Goal: Communication & Community: Answer question/provide support

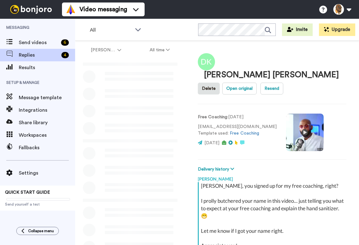
scroll to position [74, 0]
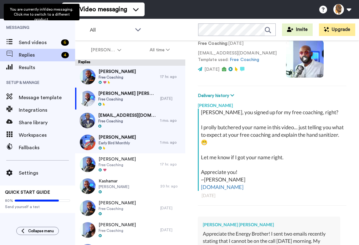
type textarea "x"
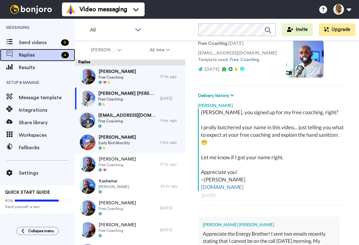
click at [42, 54] on span "Replies" at bounding box center [39, 55] width 40 height 8
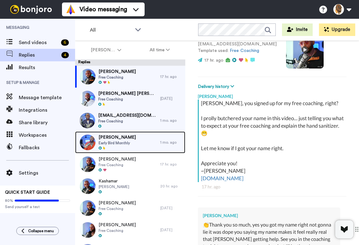
click at [115, 135] on span "[PERSON_NAME]" at bounding box center [117, 137] width 37 height 6
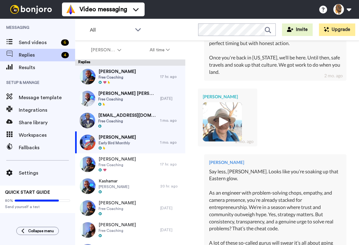
scroll to position [433, 0]
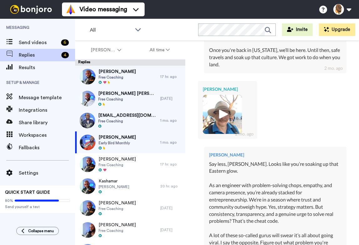
click at [239, 105] on img at bounding box center [222, 114] width 39 height 39
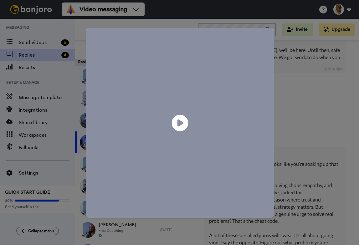
click at [176, 124] on icon "Play/Pause" at bounding box center [180, 123] width 17 height 30
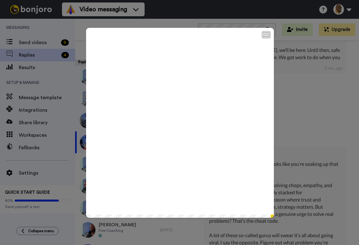
click at [275, 129] on div "CC Play/Pause I just want to say hi and let you know the main reason I was 0:13…" at bounding box center [179, 122] width 359 height 245
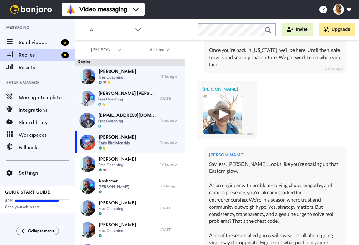
type textarea "x"
